Goal: Check status: Check status

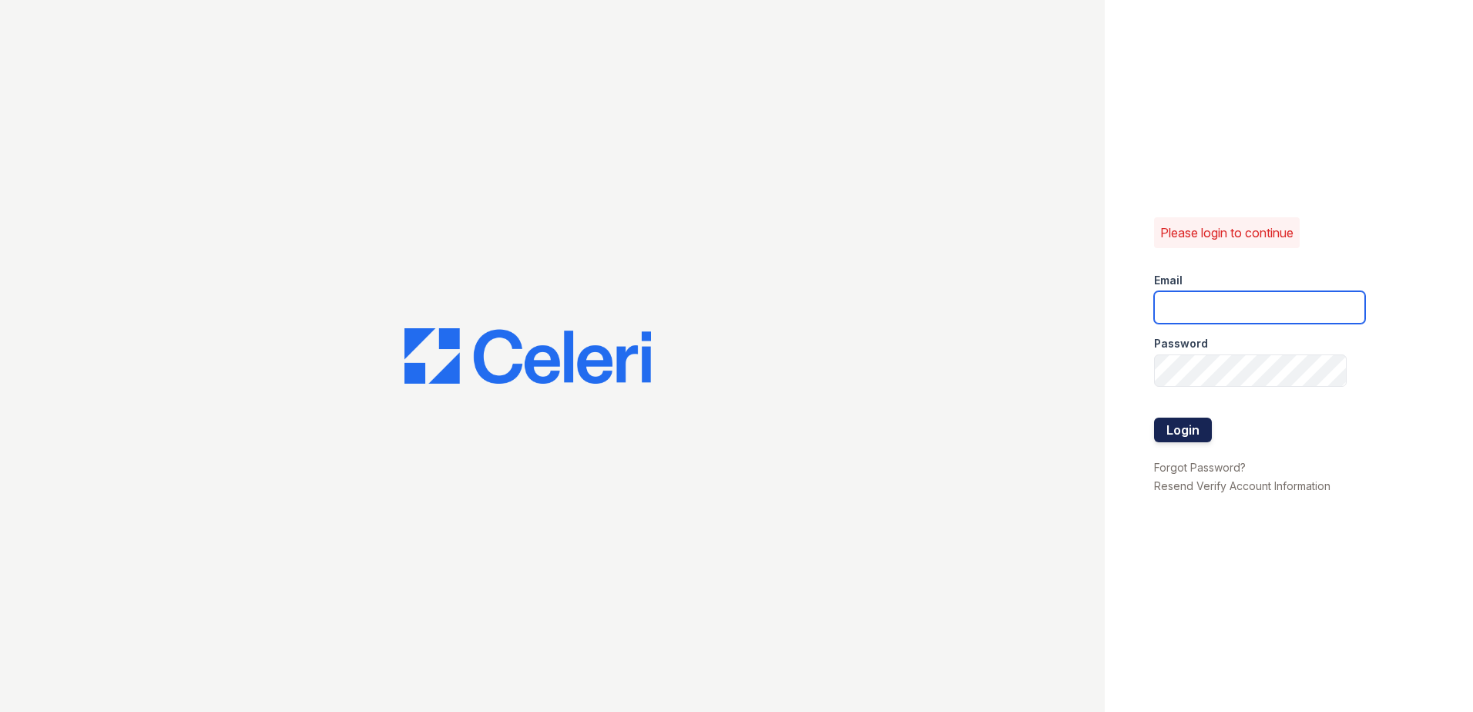
type input "sel-mehrik@trinity-pm.com"
click at [1179, 437] on button "Login" at bounding box center [1183, 429] width 58 height 25
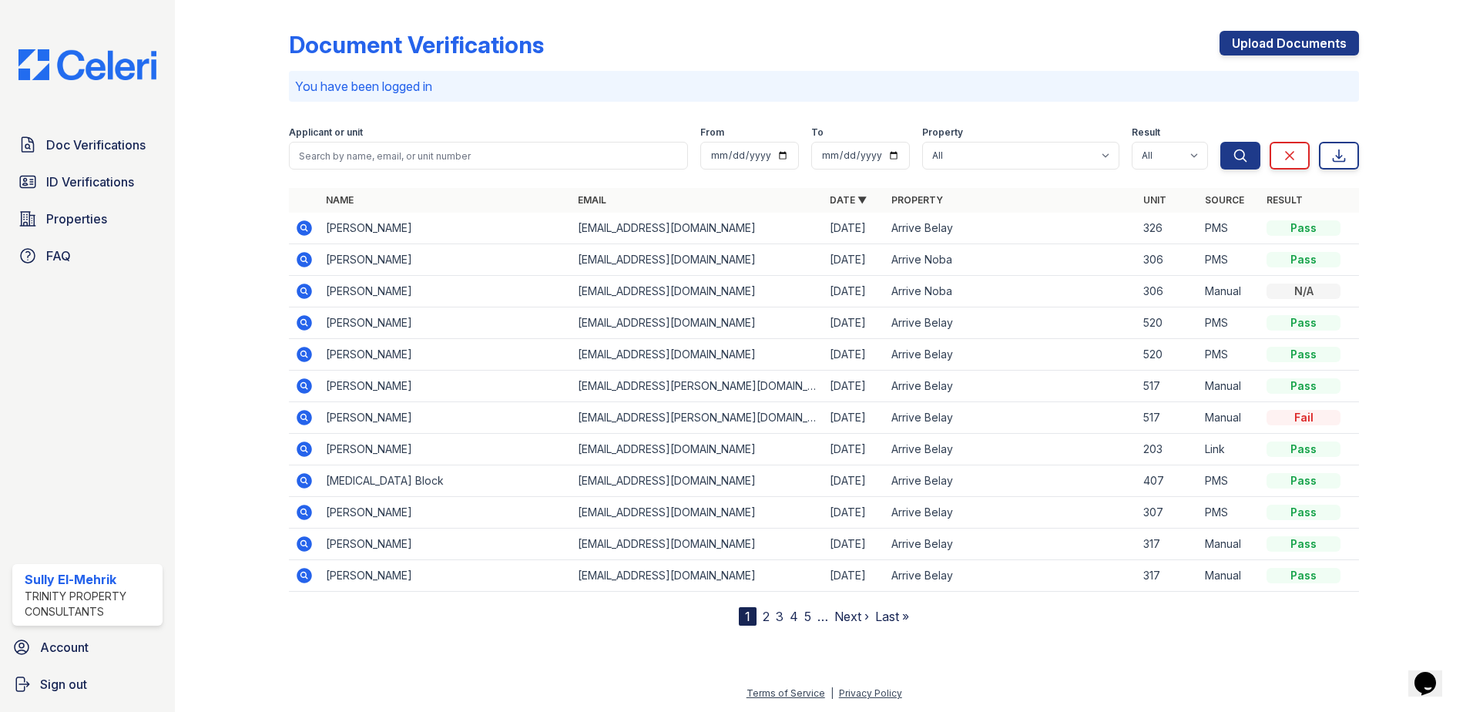
click at [308, 260] on icon at bounding box center [304, 259] width 15 height 15
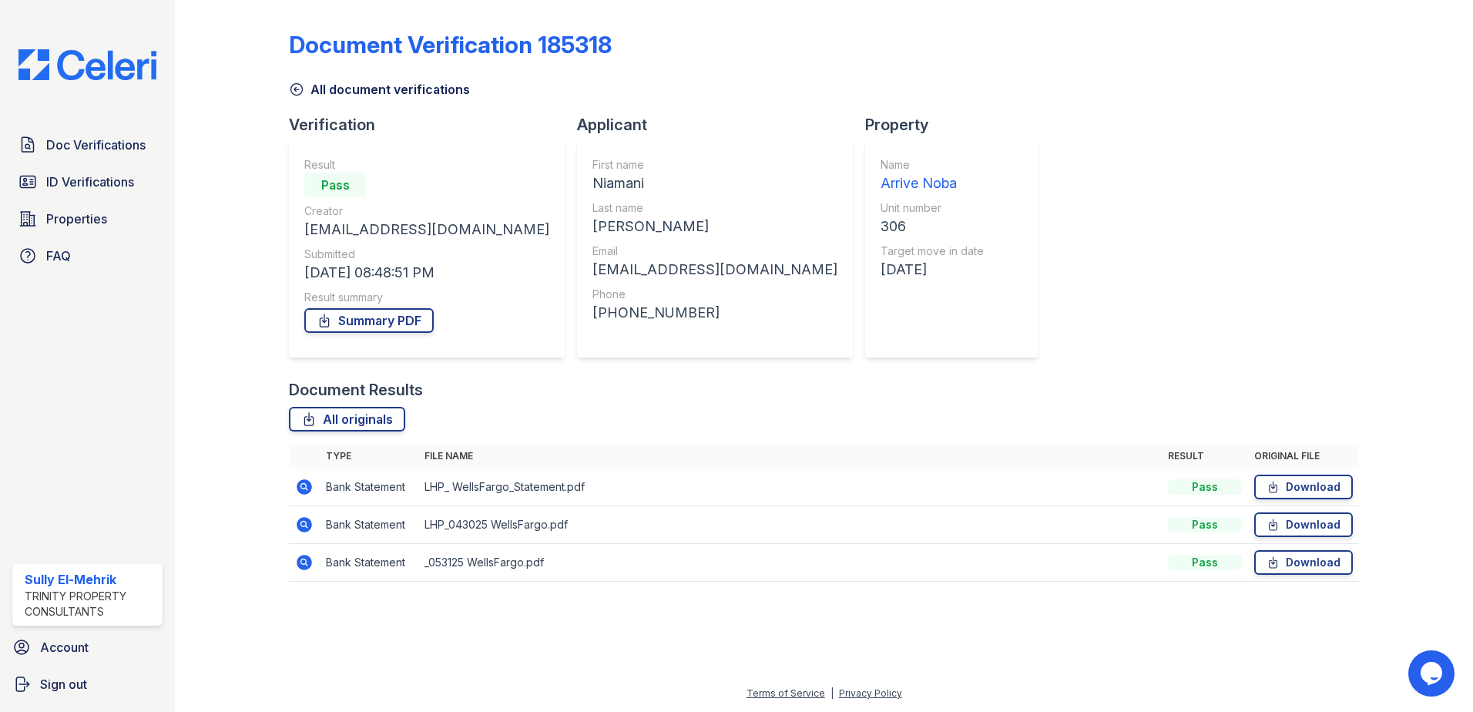
click at [298, 88] on icon at bounding box center [296, 89] width 15 height 15
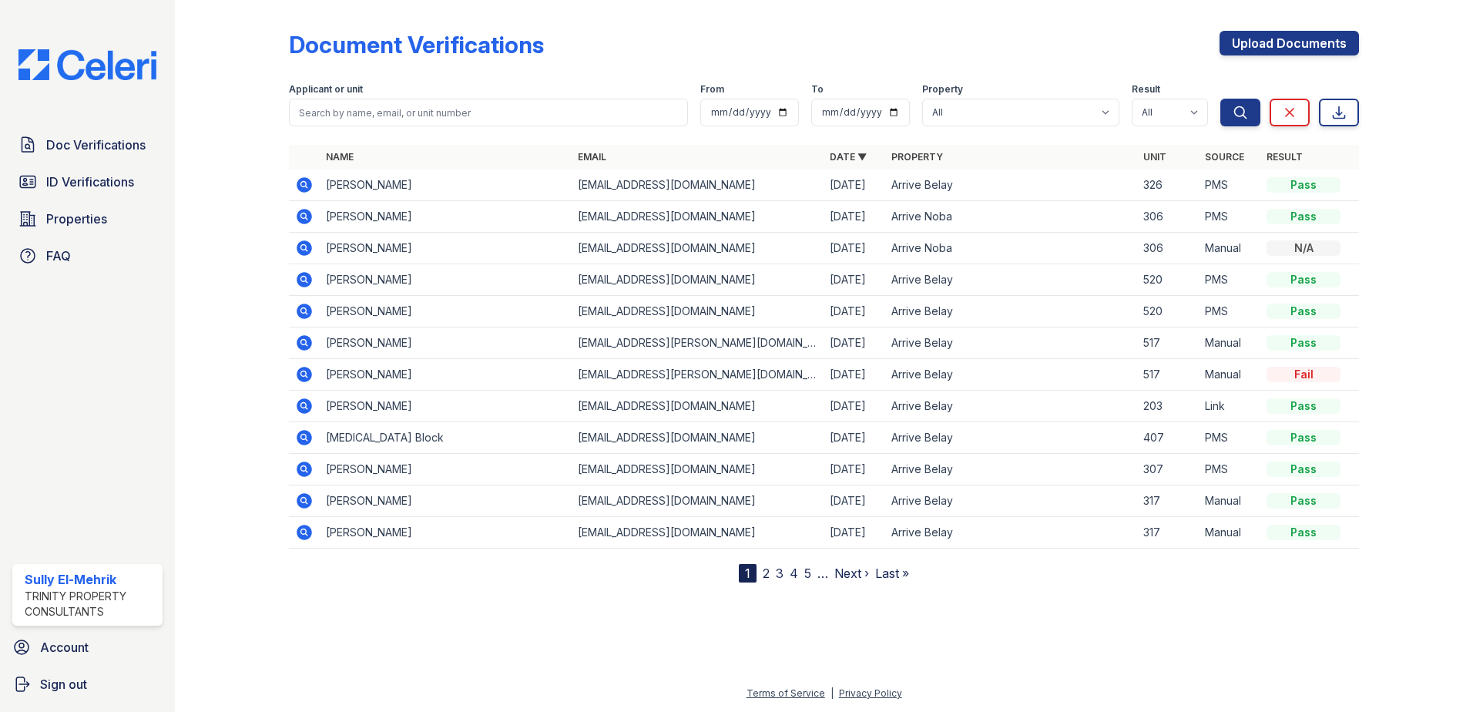
click at [301, 183] on icon at bounding box center [304, 185] width 18 height 18
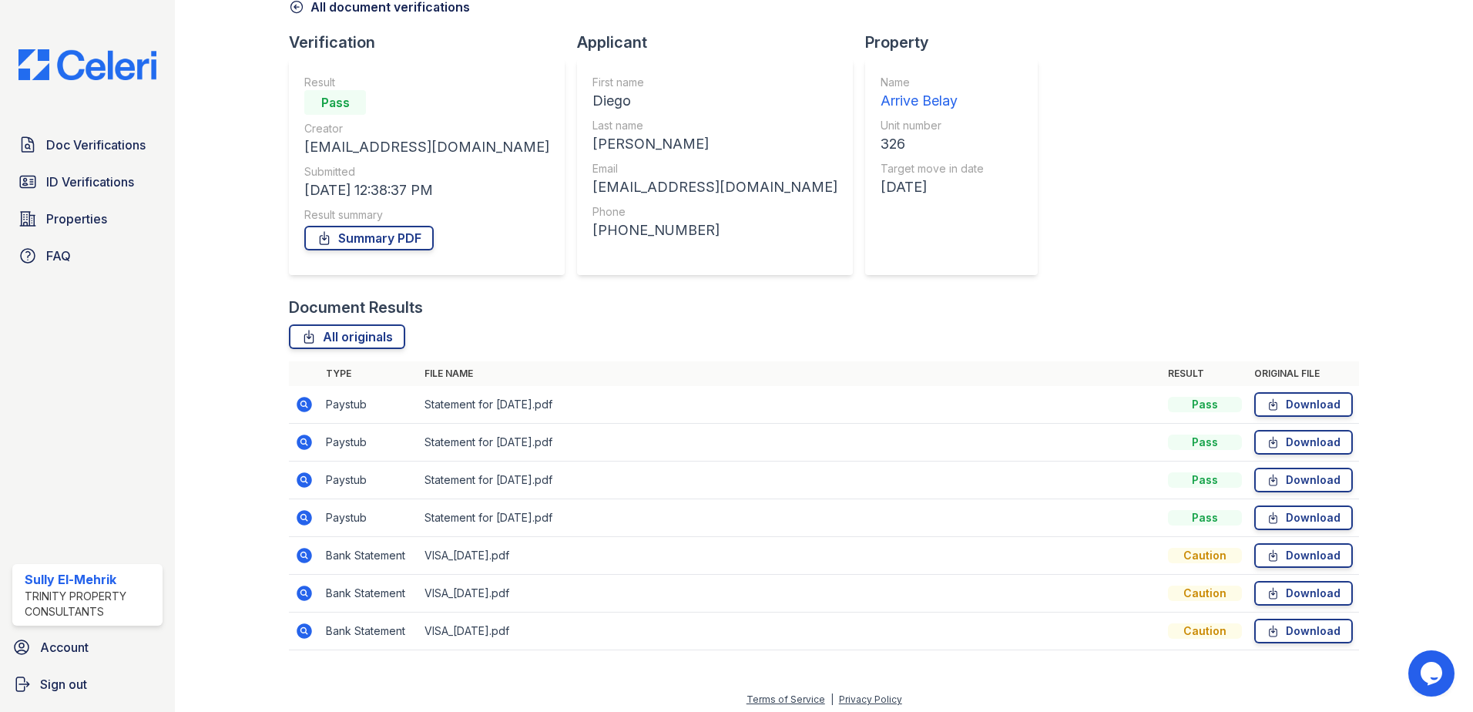
scroll to position [89, 0]
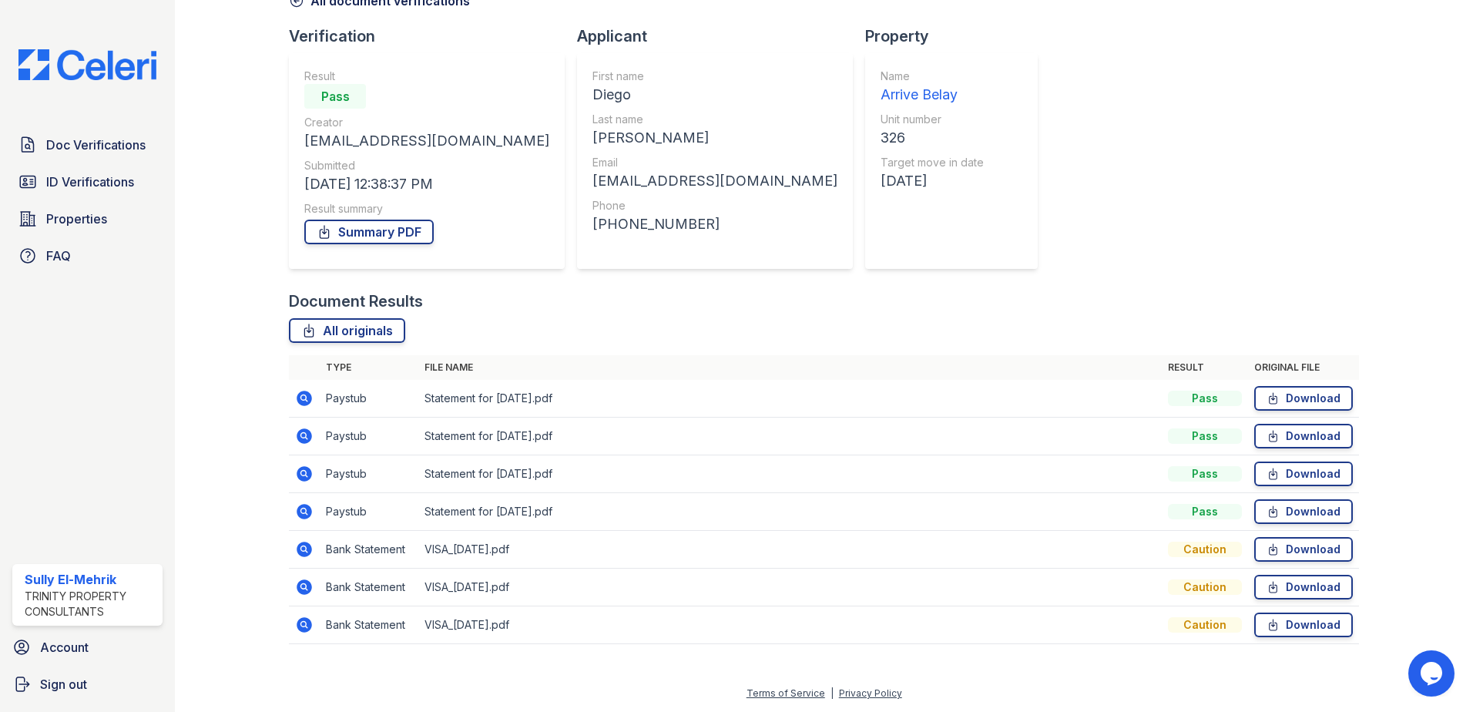
click at [303, 545] on icon at bounding box center [304, 548] width 15 height 15
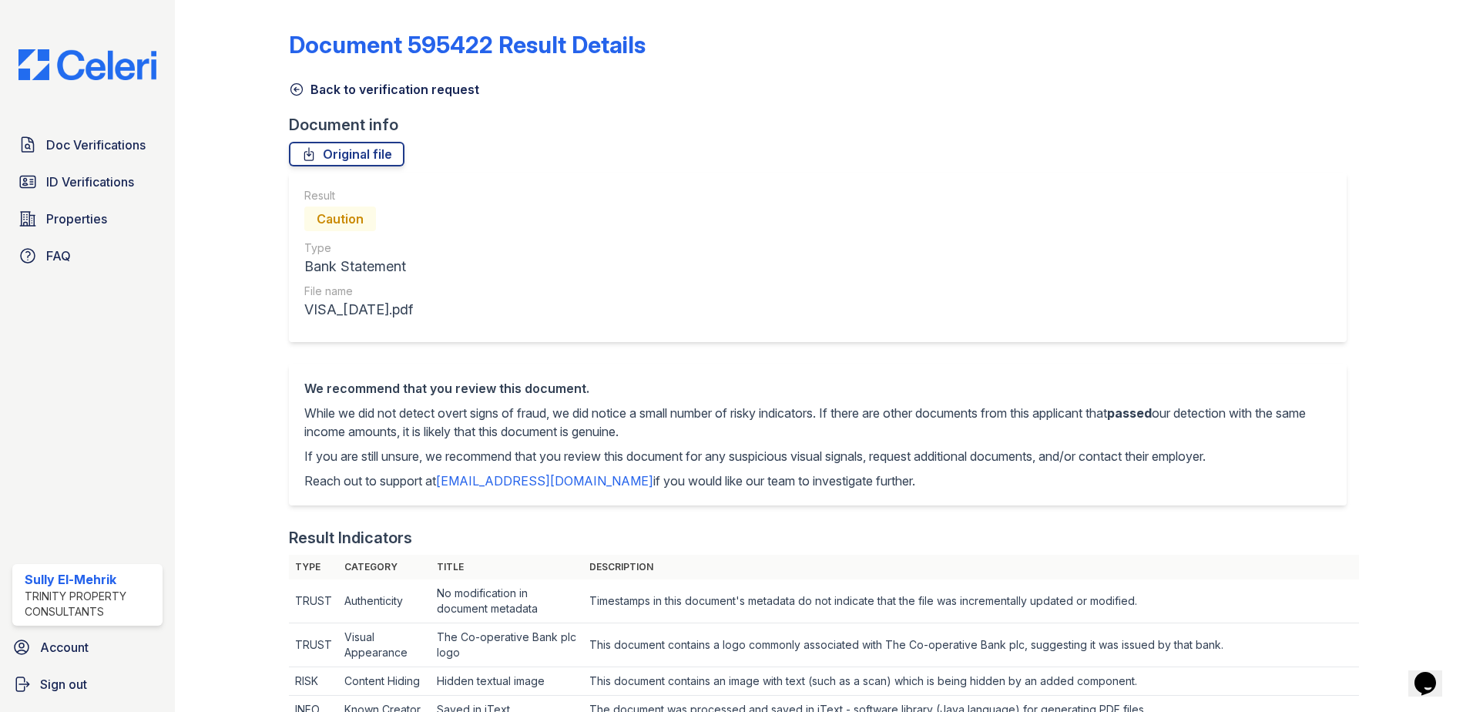
click at [295, 89] on icon at bounding box center [297, 90] width 12 height 12
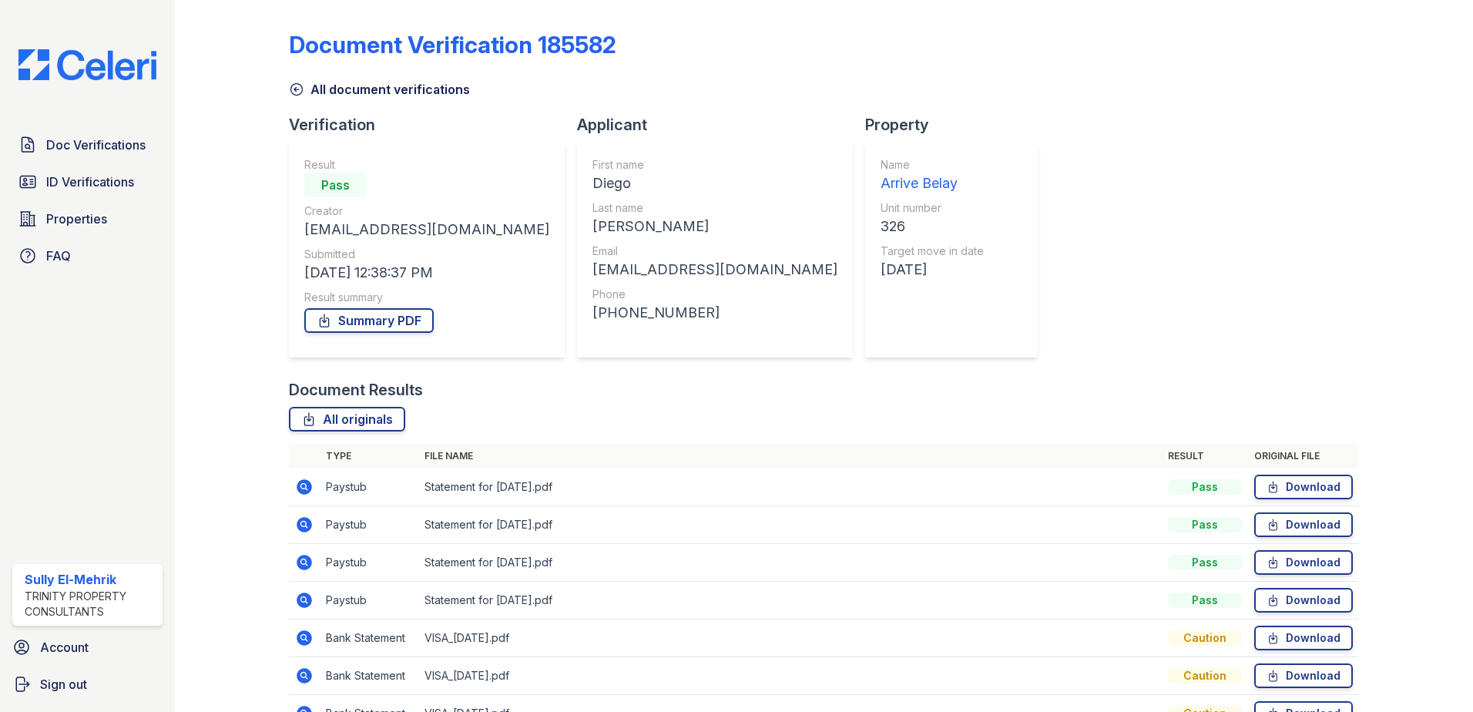
click at [303, 482] on icon at bounding box center [304, 486] width 15 height 15
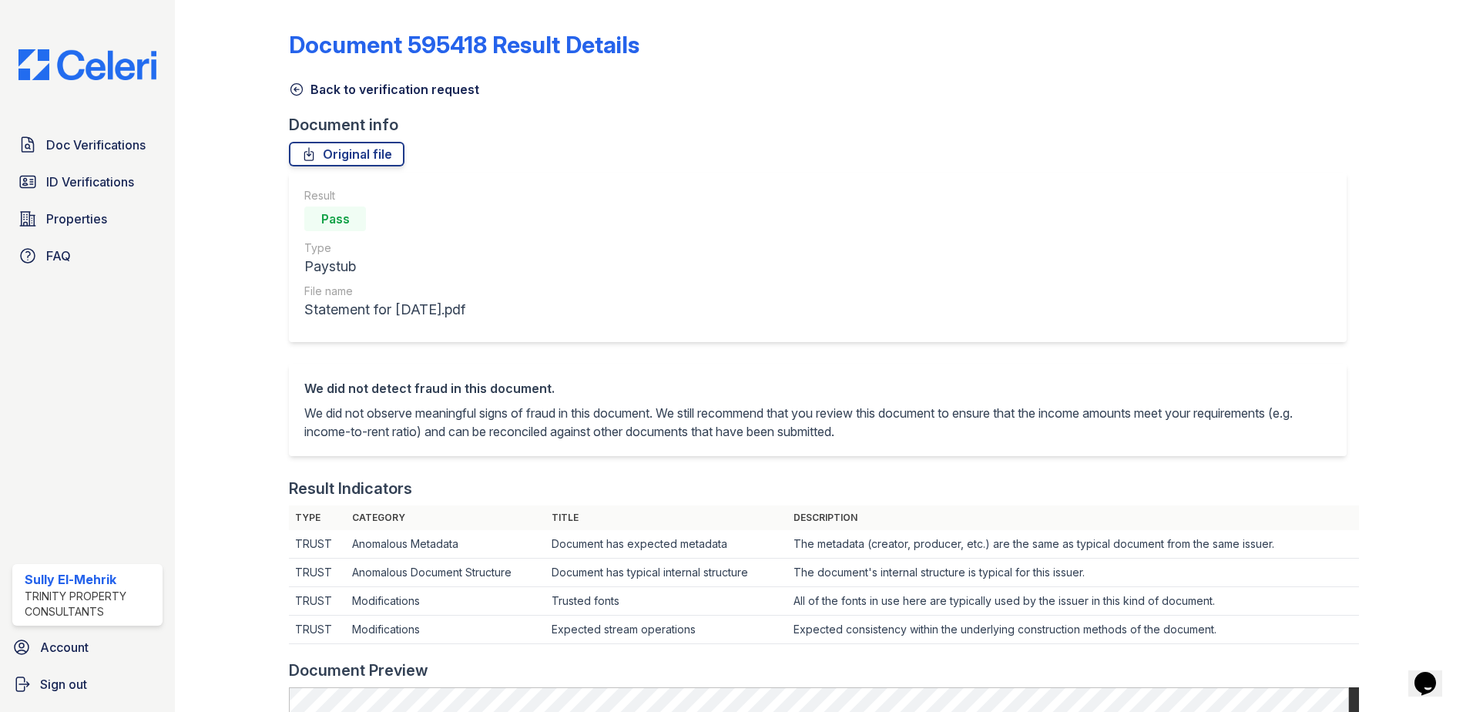
click at [291, 85] on icon at bounding box center [297, 90] width 12 height 12
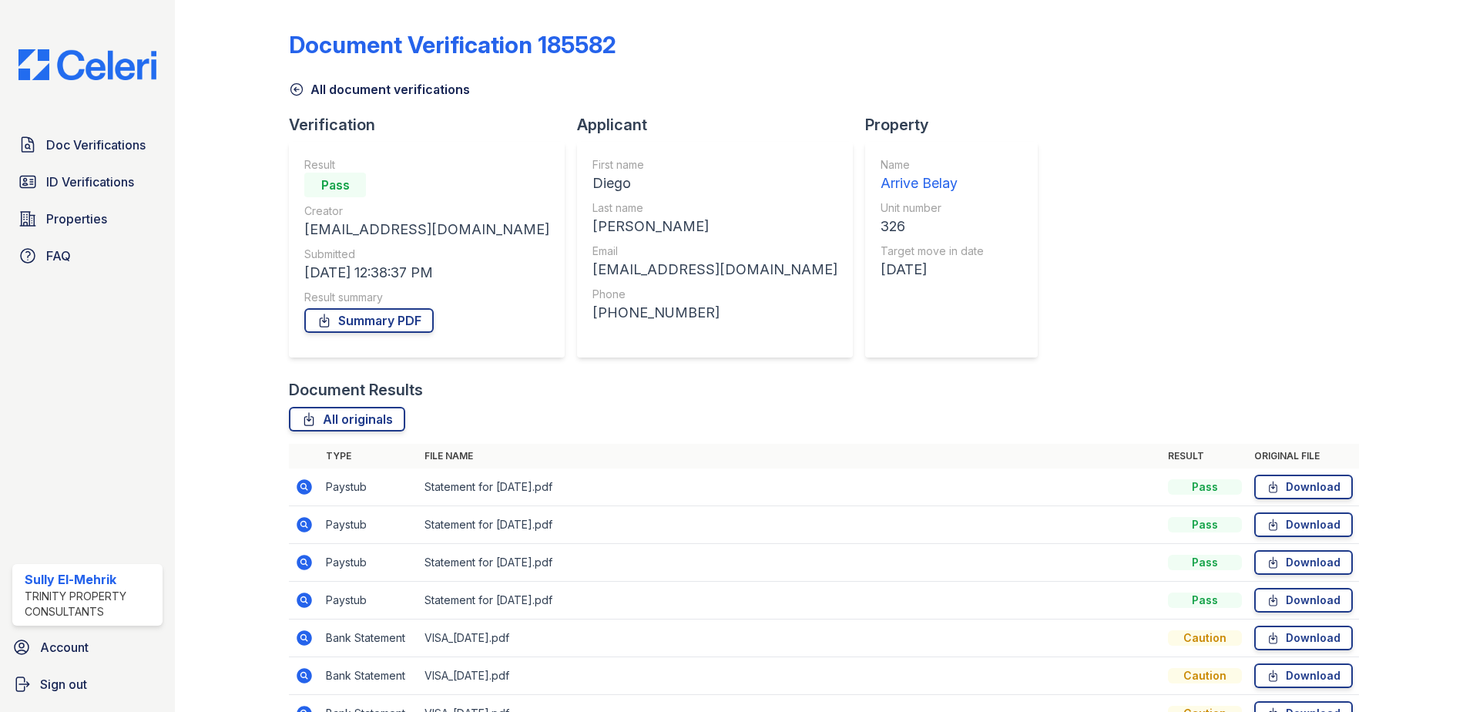
click at [301, 522] on icon at bounding box center [304, 524] width 18 height 18
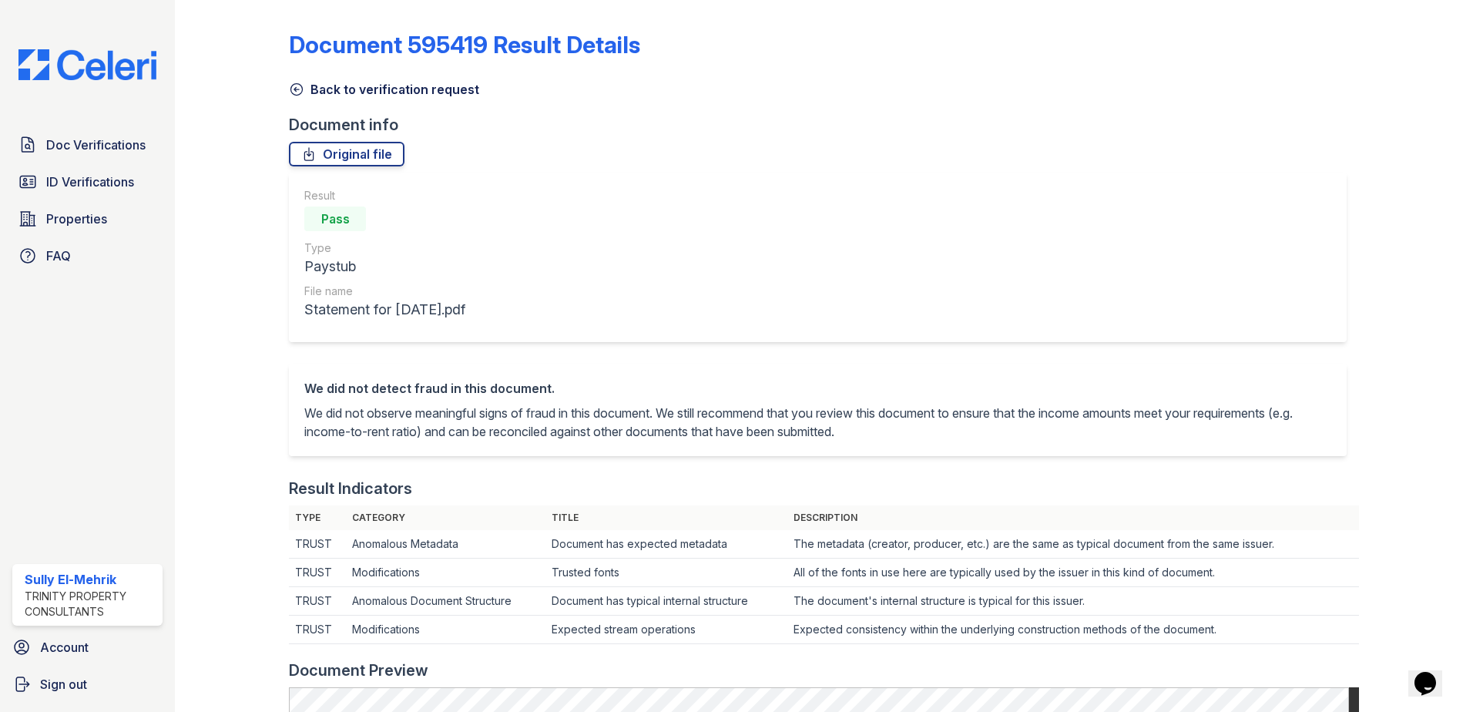
click at [294, 87] on icon at bounding box center [296, 89] width 15 height 15
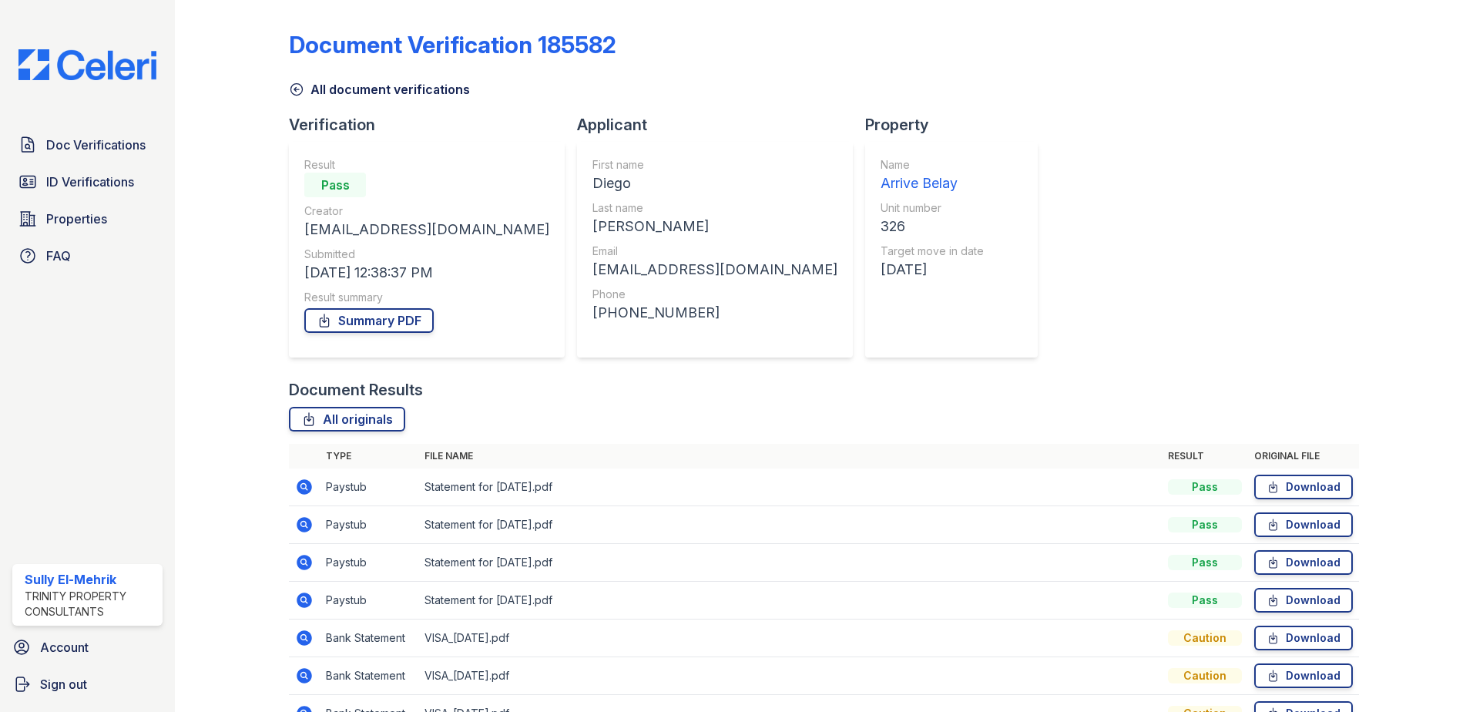
click at [306, 565] on icon at bounding box center [304, 562] width 18 height 18
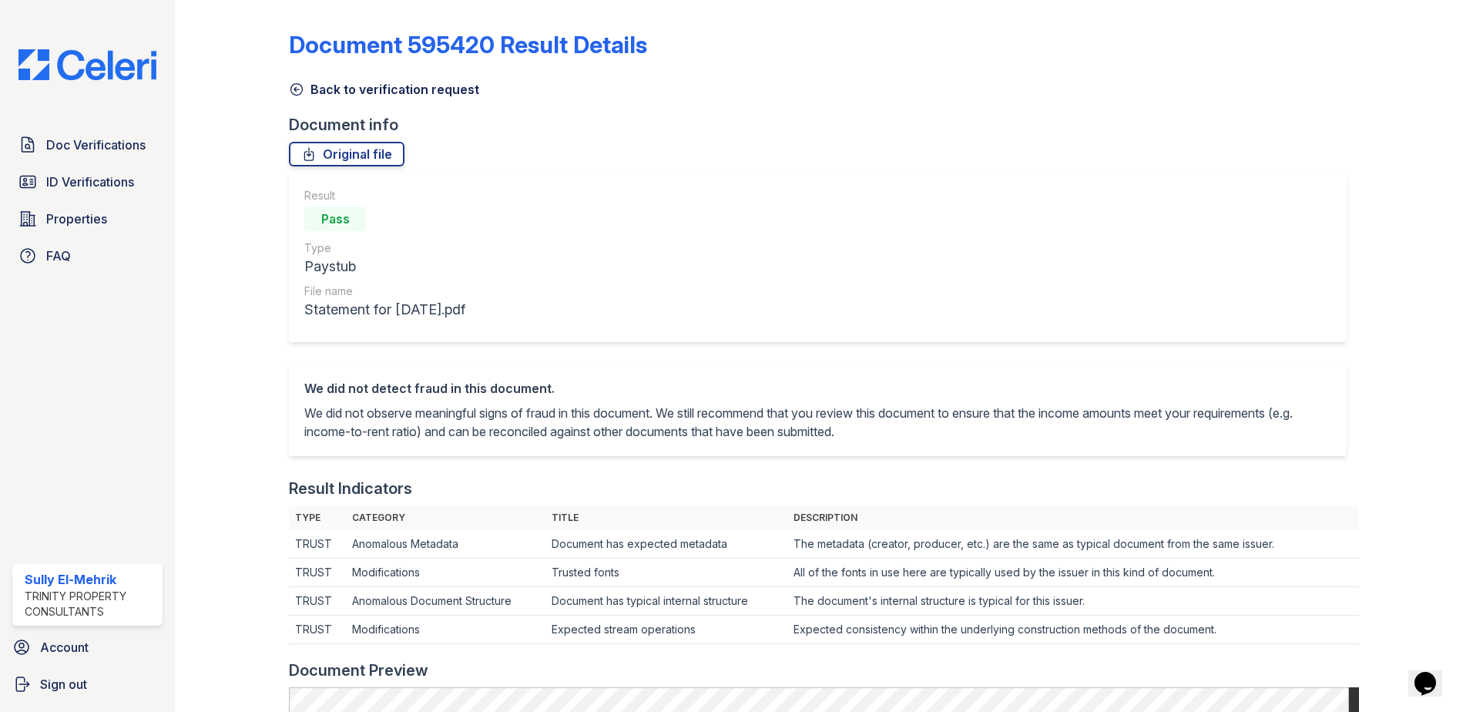
click at [302, 89] on icon at bounding box center [297, 90] width 12 height 12
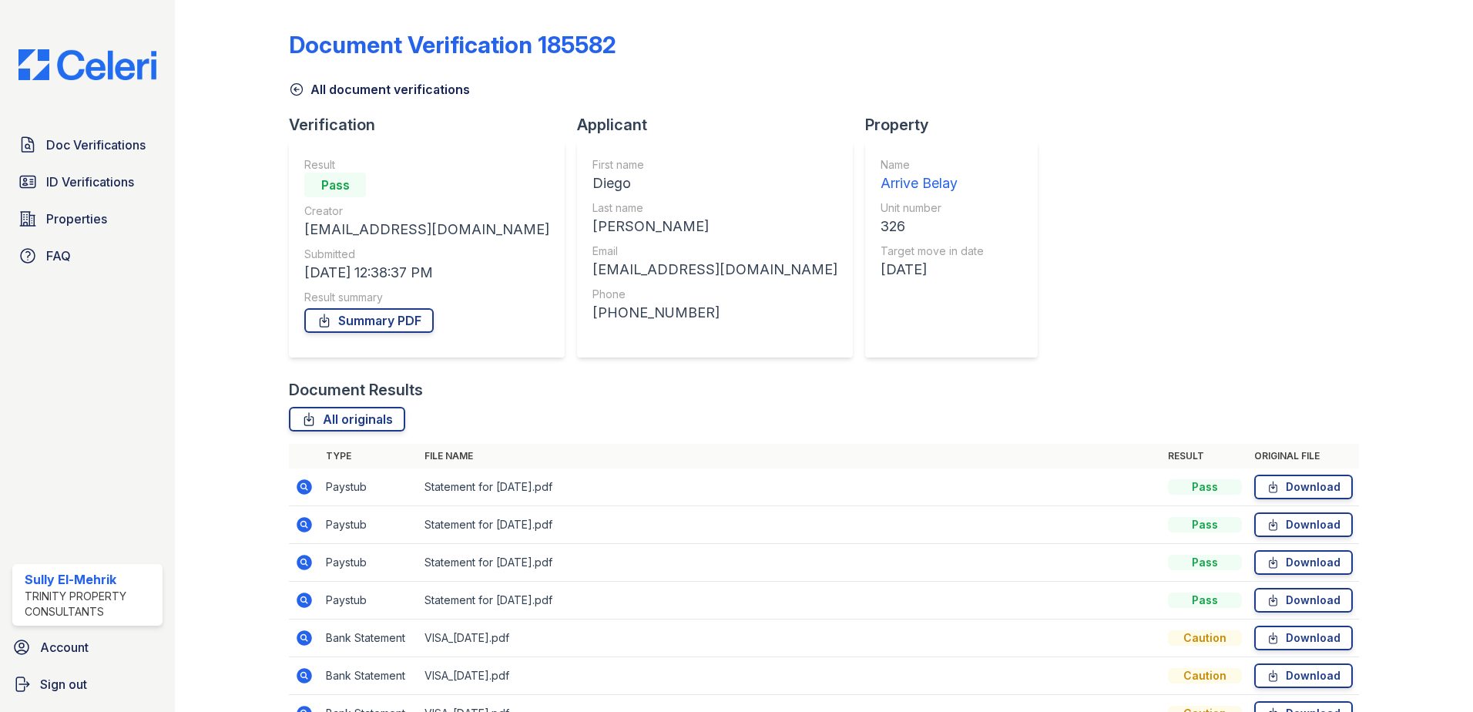
click at [303, 597] on icon at bounding box center [304, 600] width 18 height 18
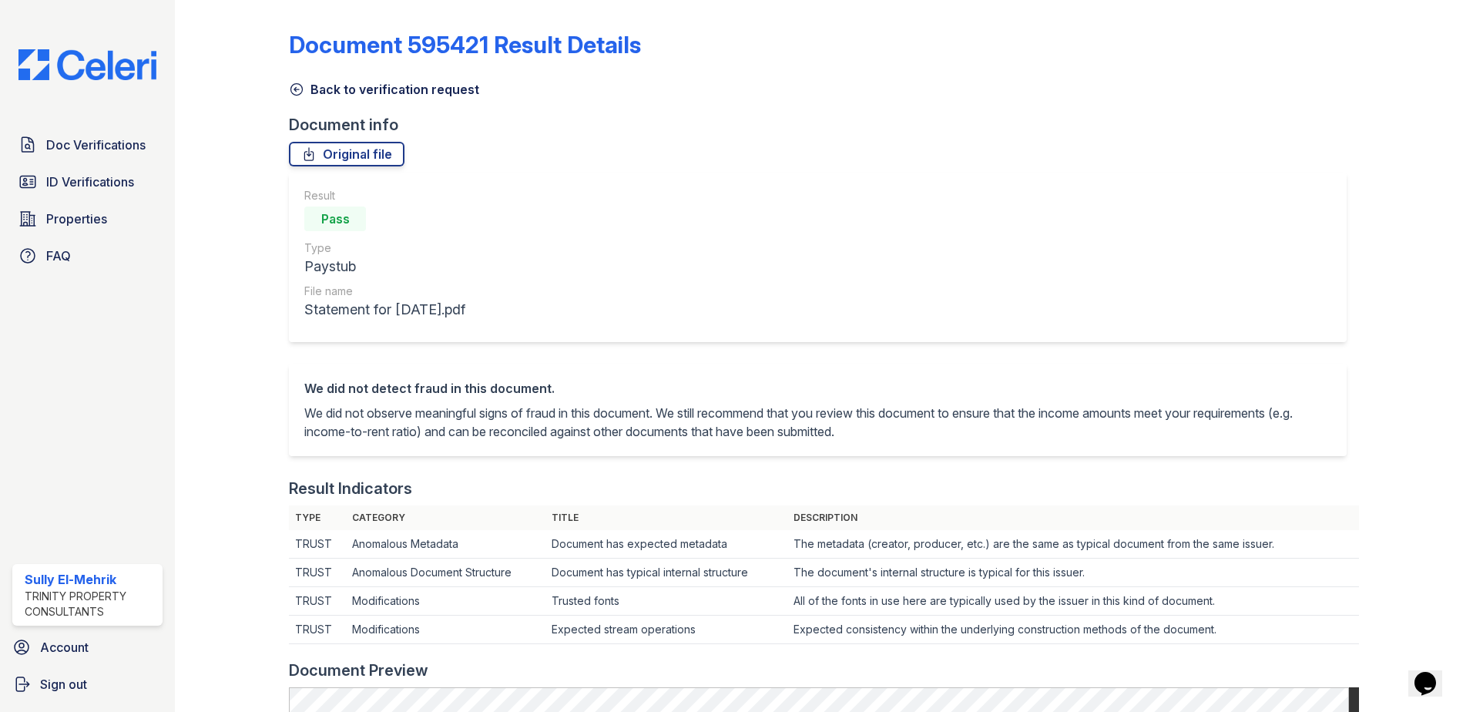
click at [296, 85] on icon at bounding box center [296, 89] width 15 height 15
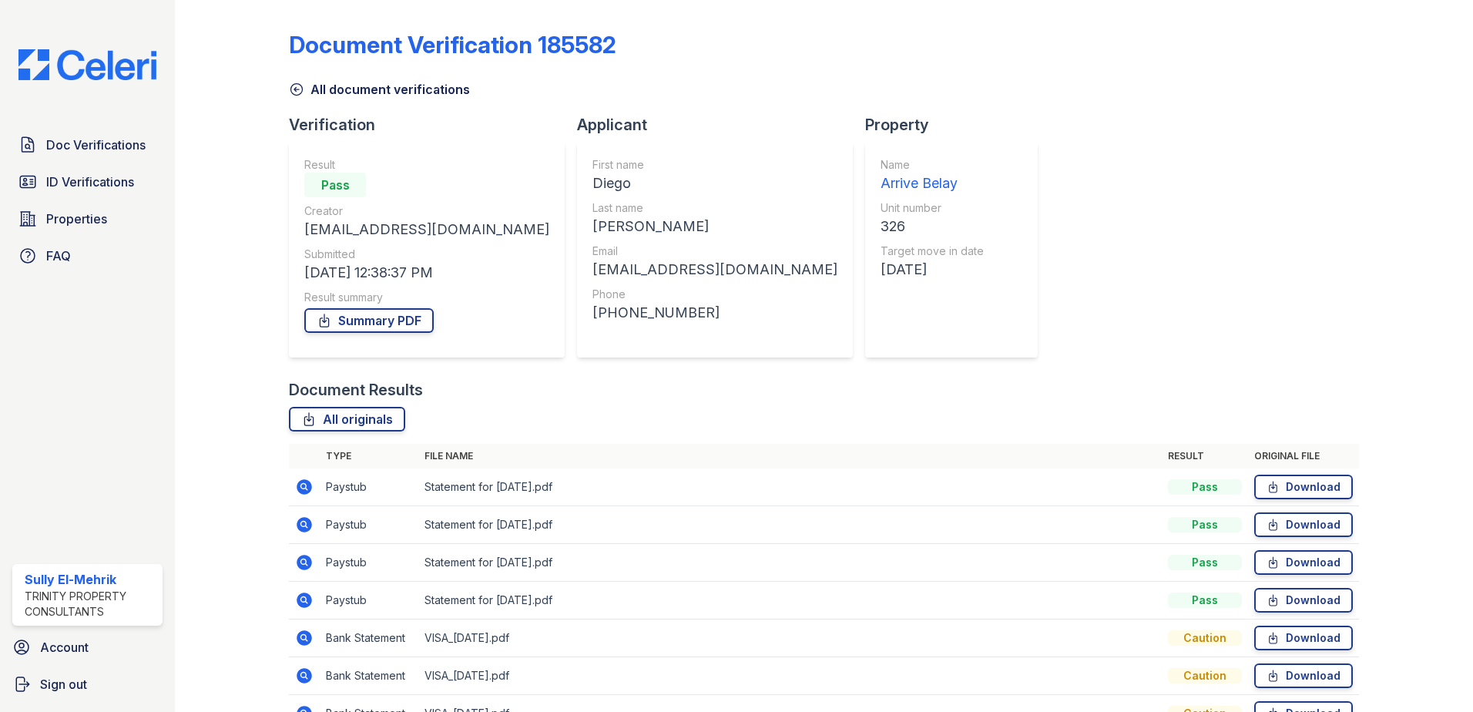
click at [306, 561] on icon at bounding box center [304, 562] width 18 height 18
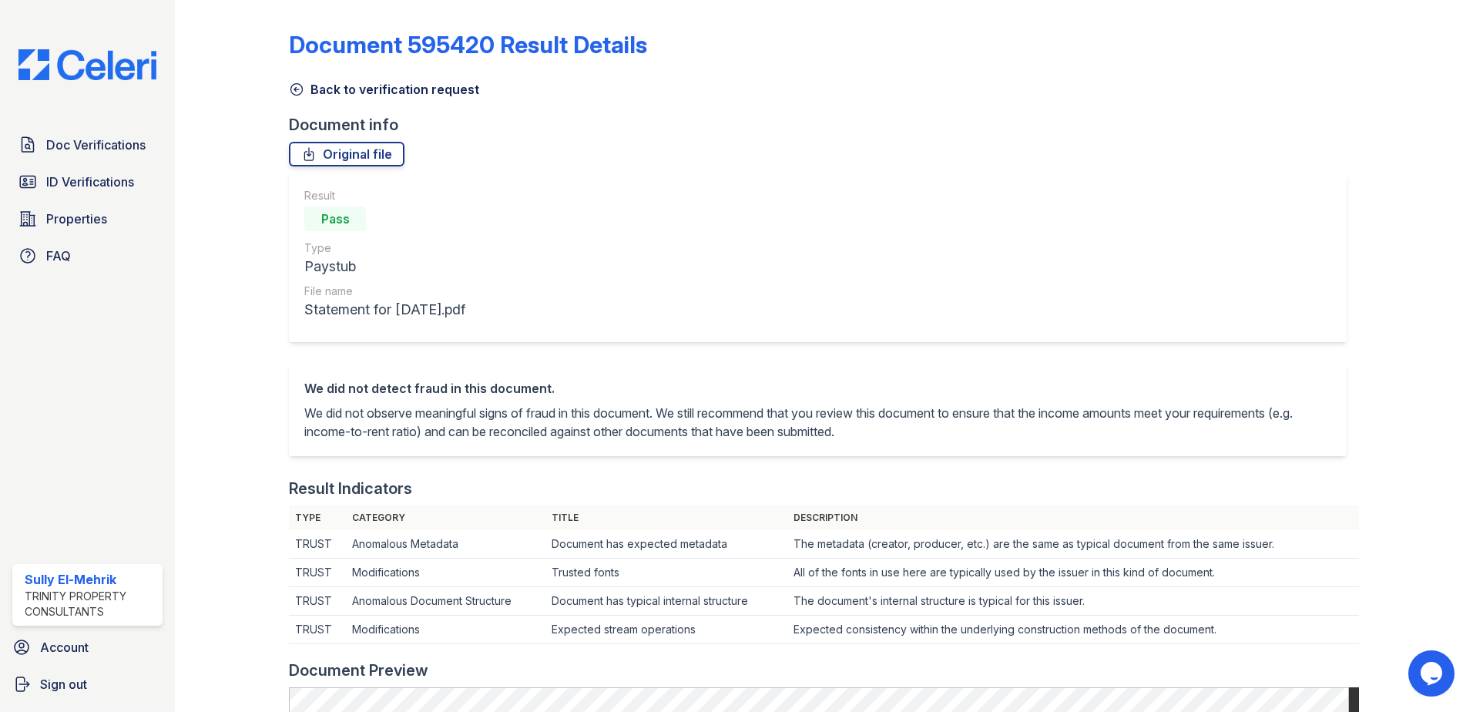
click at [296, 96] on icon at bounding box center [297, 90] width 12 height 12
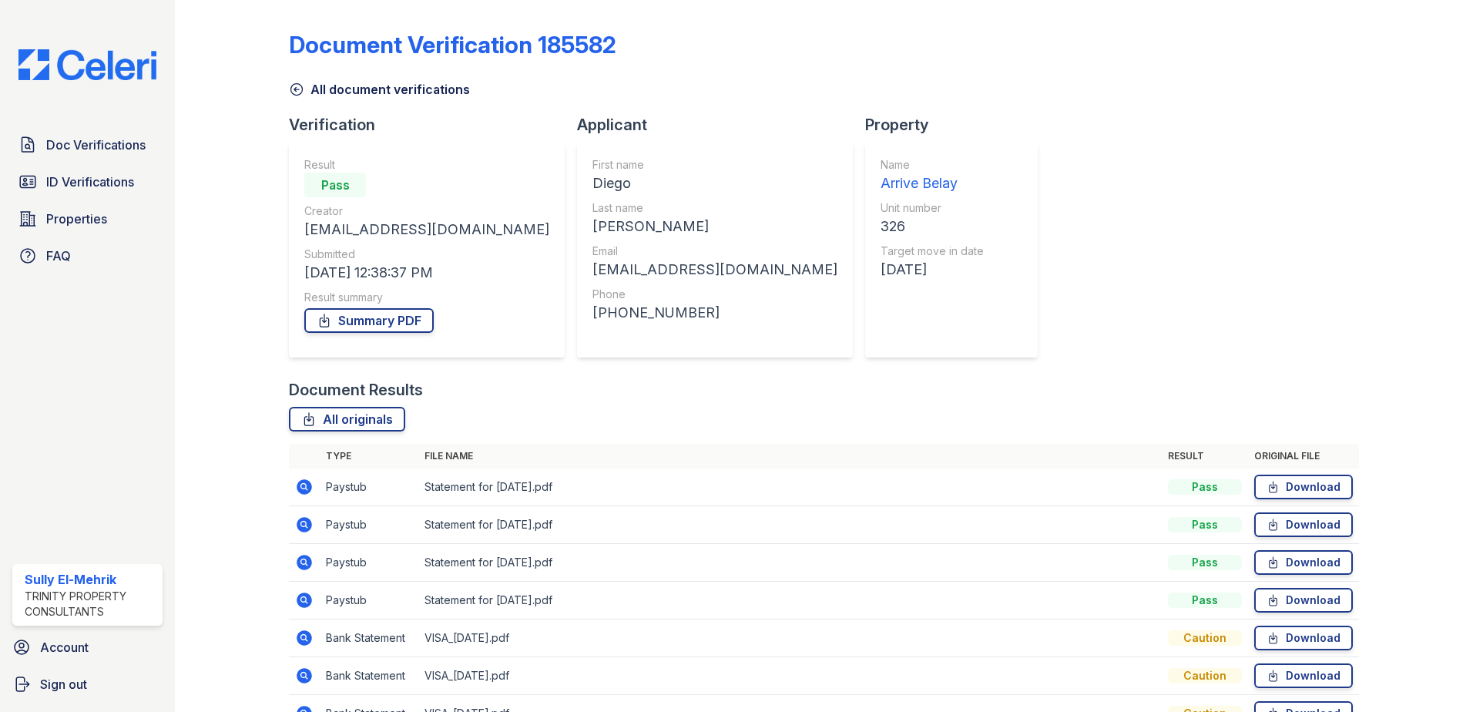
click at [300, 526] on icon at bounding box center [304, 524] width 15 height 15
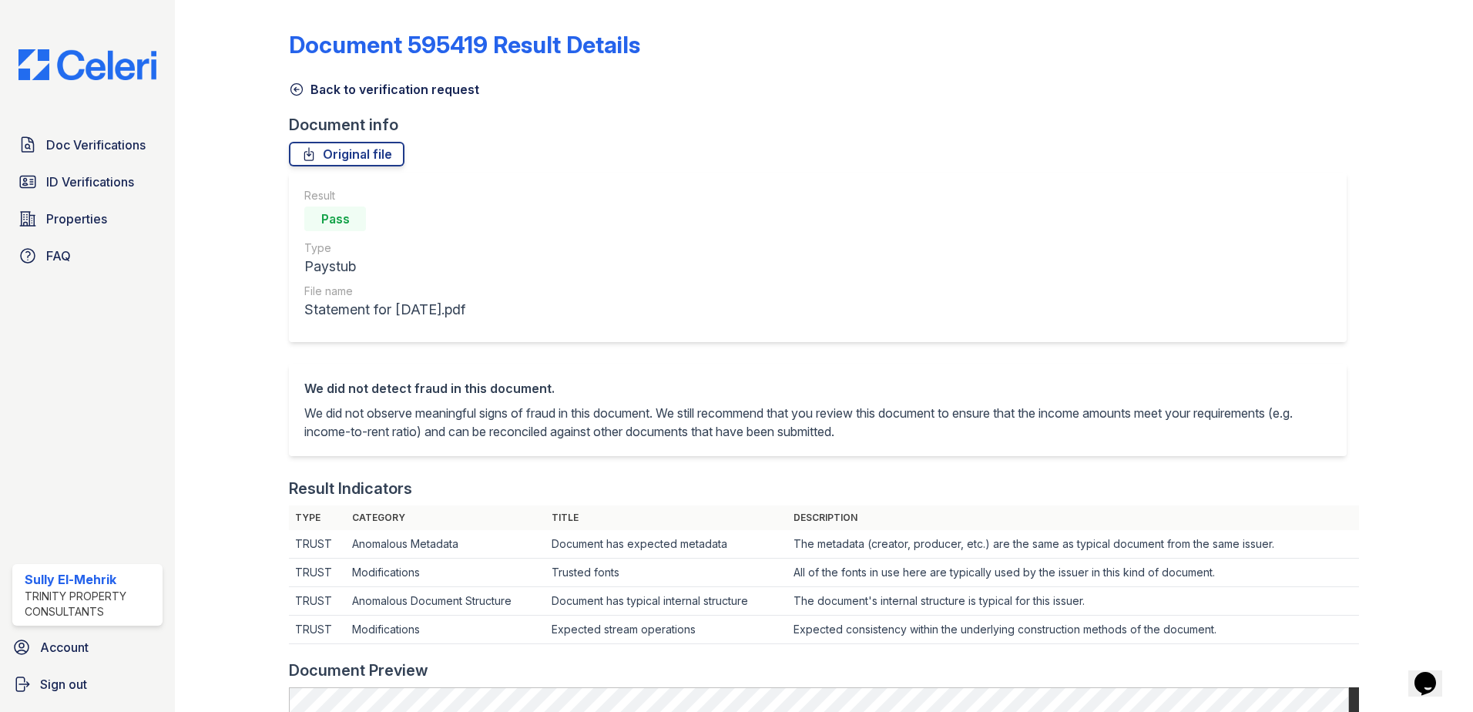
click at [291, 90] on icon at bounding box center [296, 89] width 15 height 15
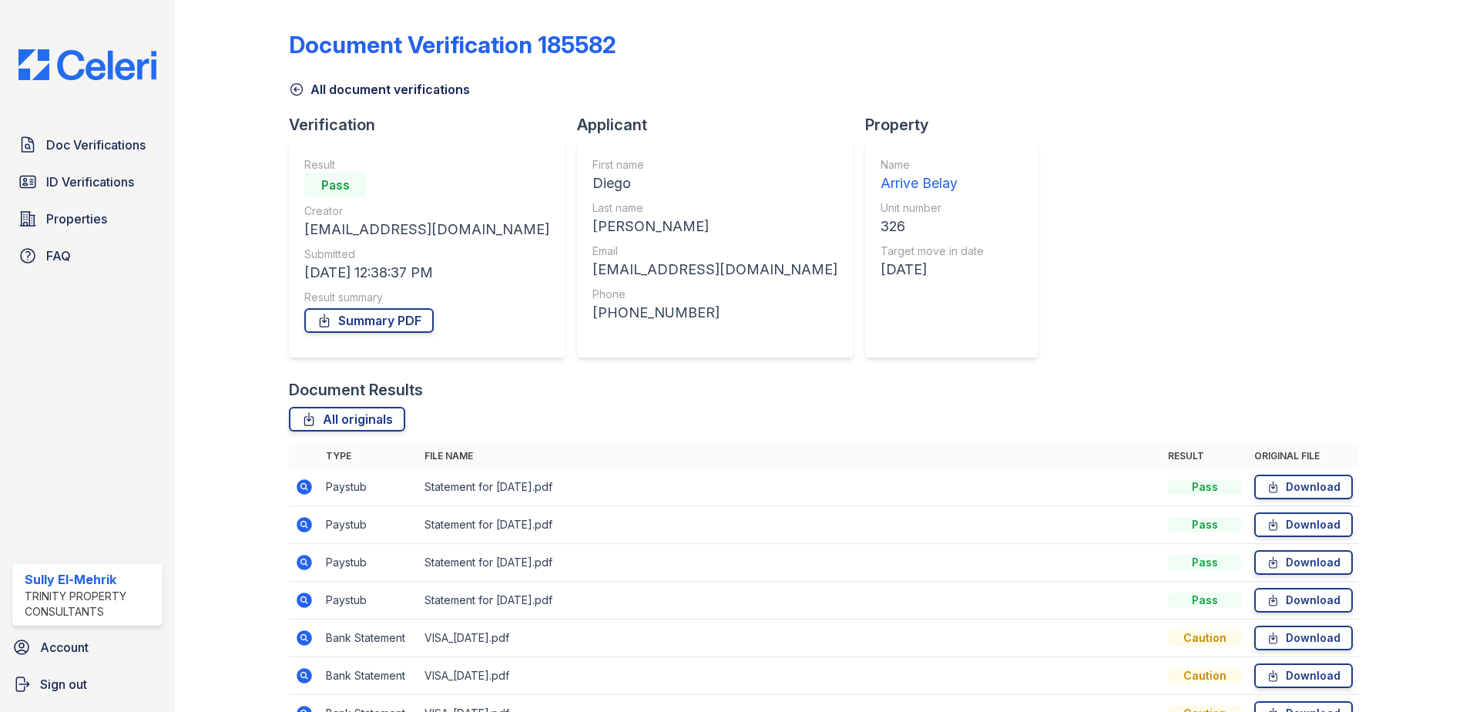
click at [303, 489] on icon at bounding box center [304, 486] width 15 height 15
